Goal: Find specific page/section: Find specific page/section

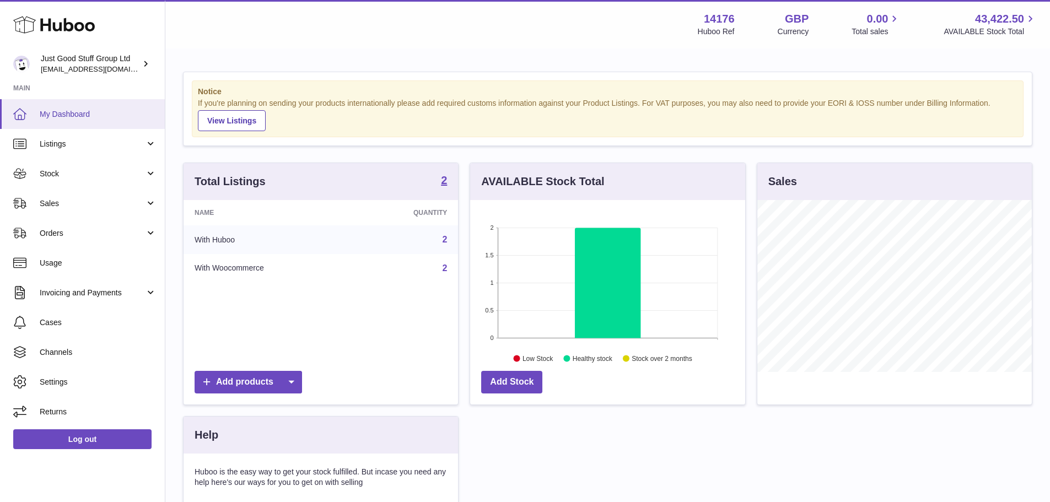
scroll to position [172, 275]
click at [79, 264] on span "Usage" at bounding box center [98, 263] width 117 height 10
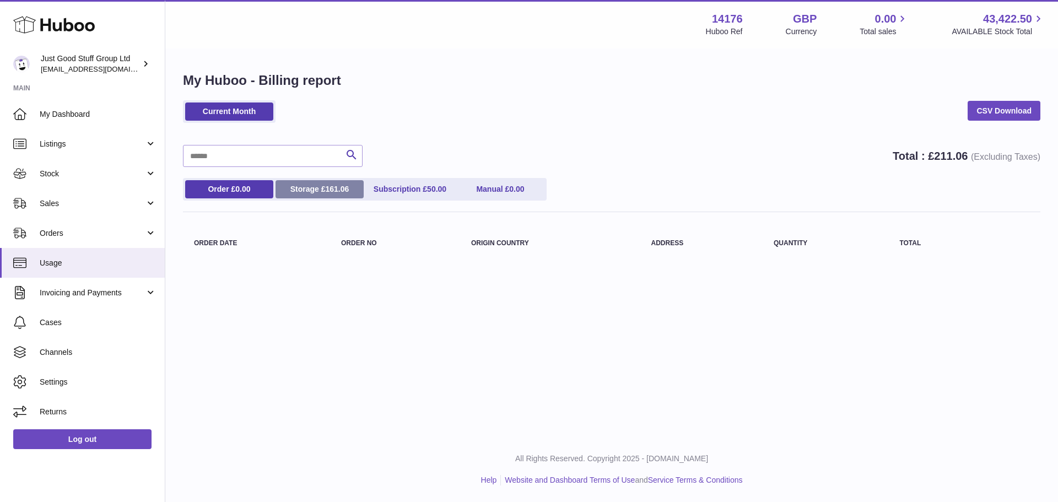
click at [328, 189] on span "161.06" at bounding box center [337, 189] width 24 height 9
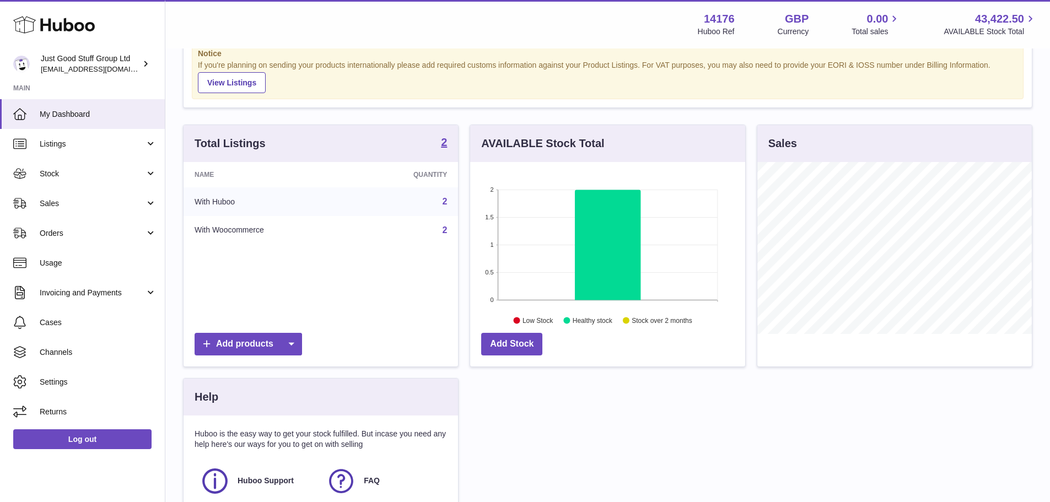
scroll to position [55, 0]
